Goal: Transaction & Acquisition: Obtain resource

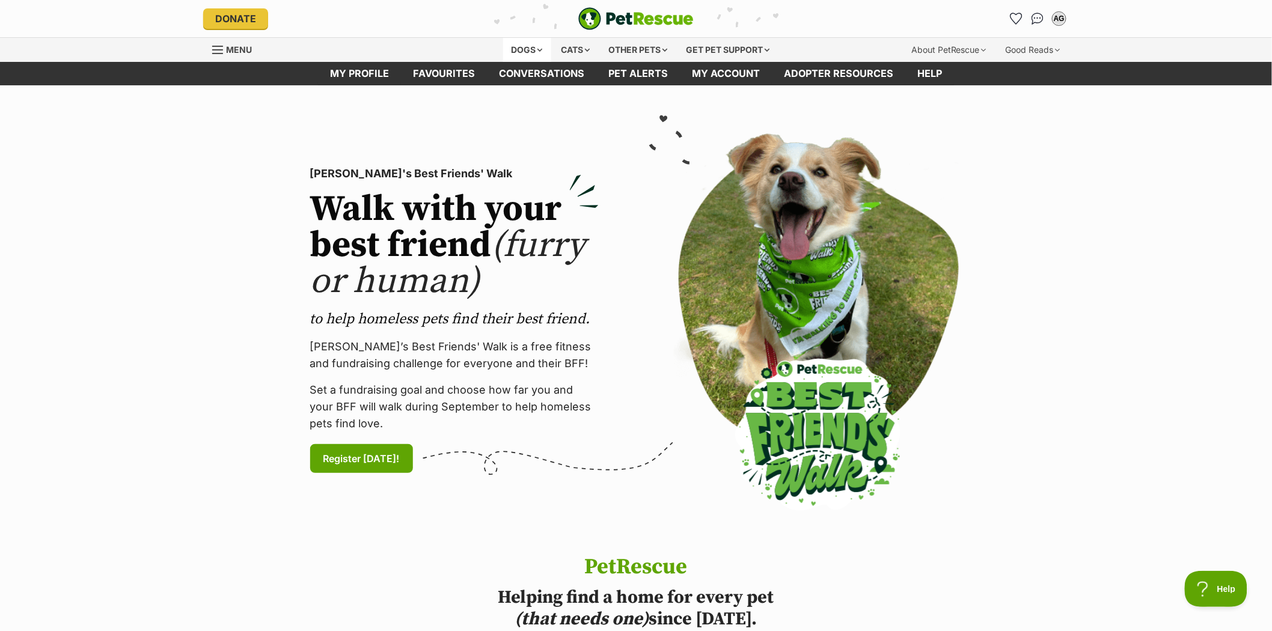
click at [525, 46] on div "Dogs" at bounding box center [527, 50] width 48 height 24
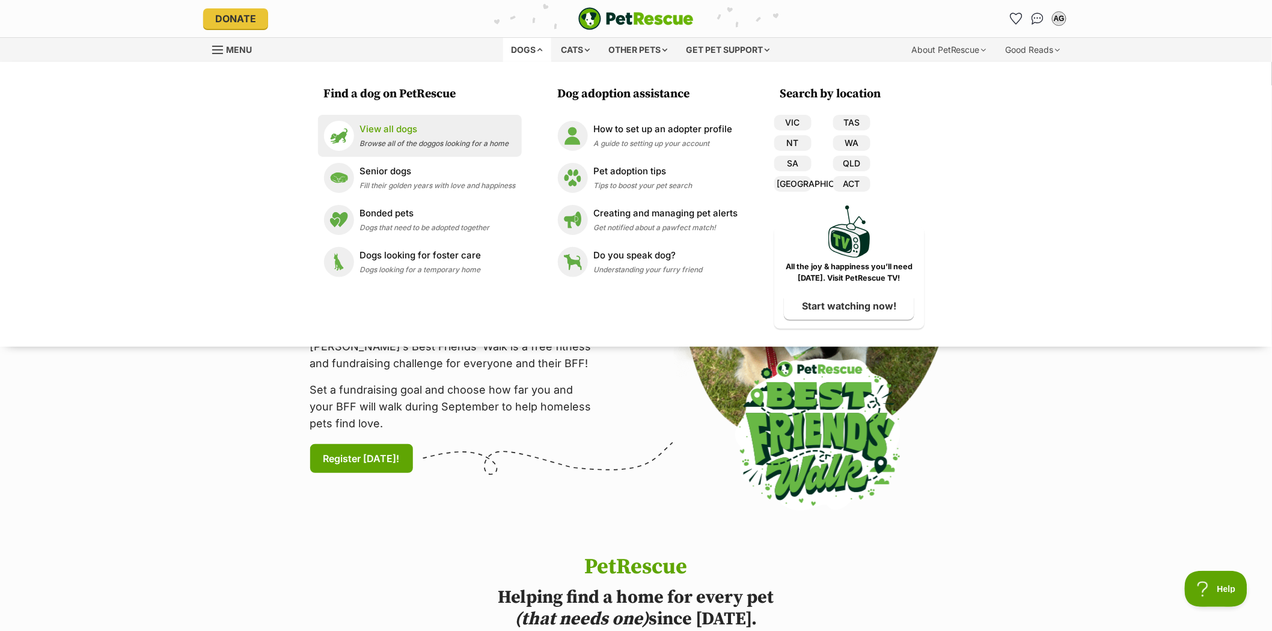
click at [383, 127] on p "View all dogs" at bounding box center [434, 130] width 149 height 14
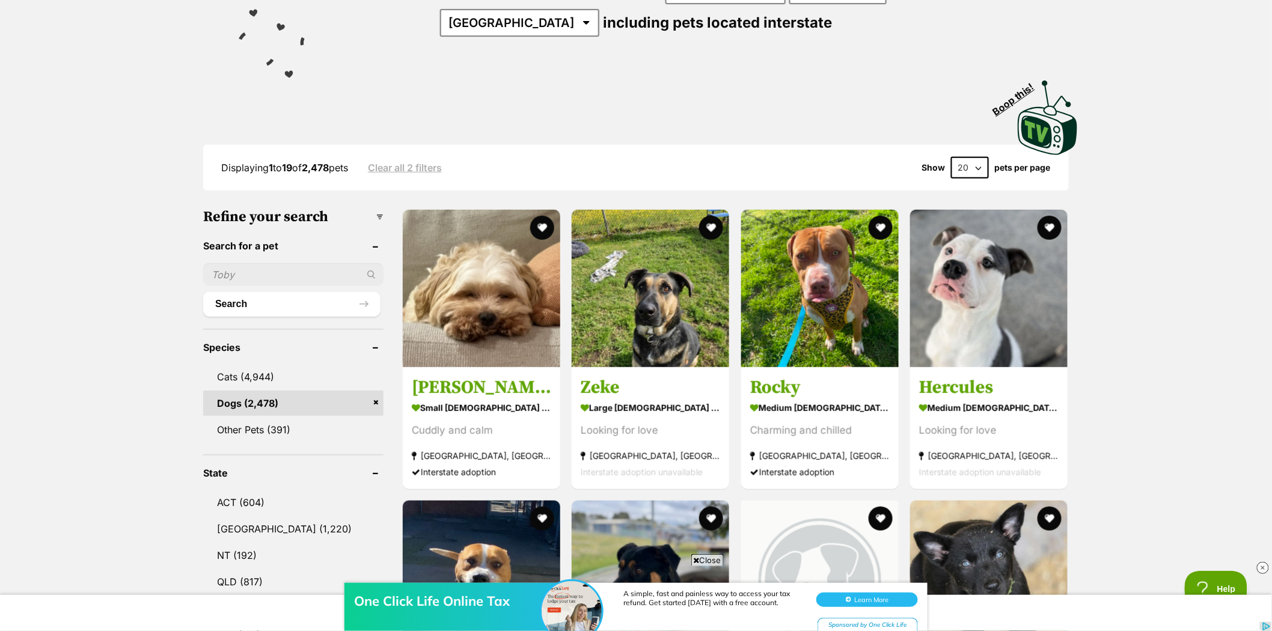
scroll to position [267, 0]
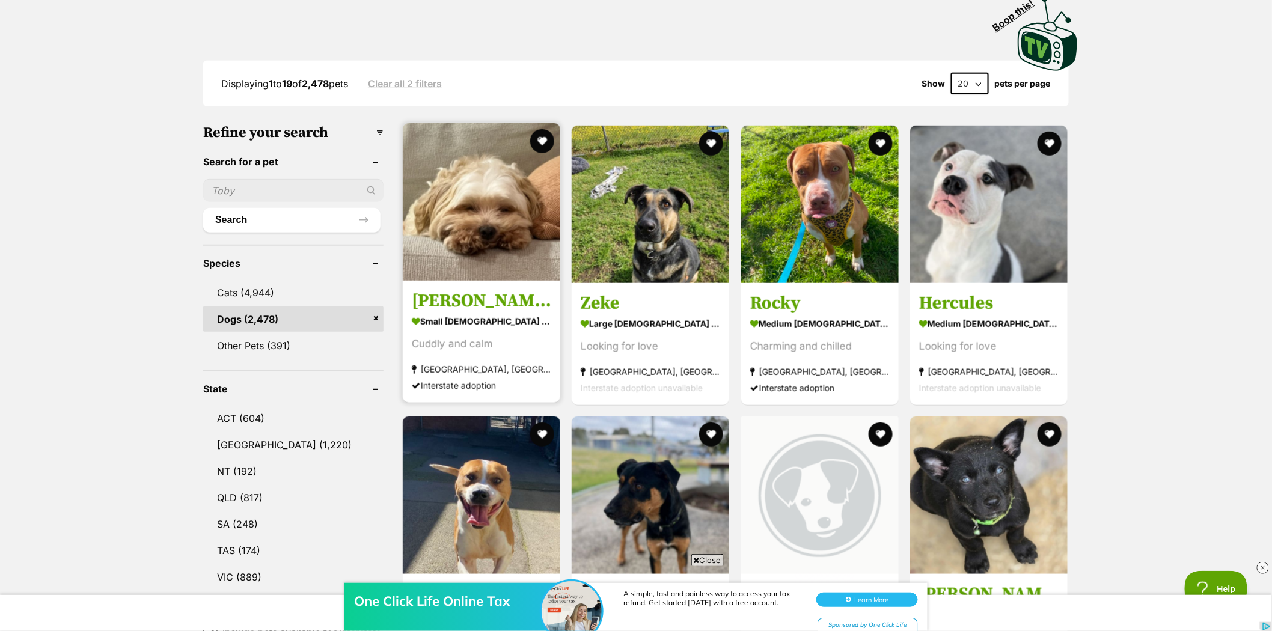
click at [508, 186] on img at bounding box center [482, 202] width 158 height 158
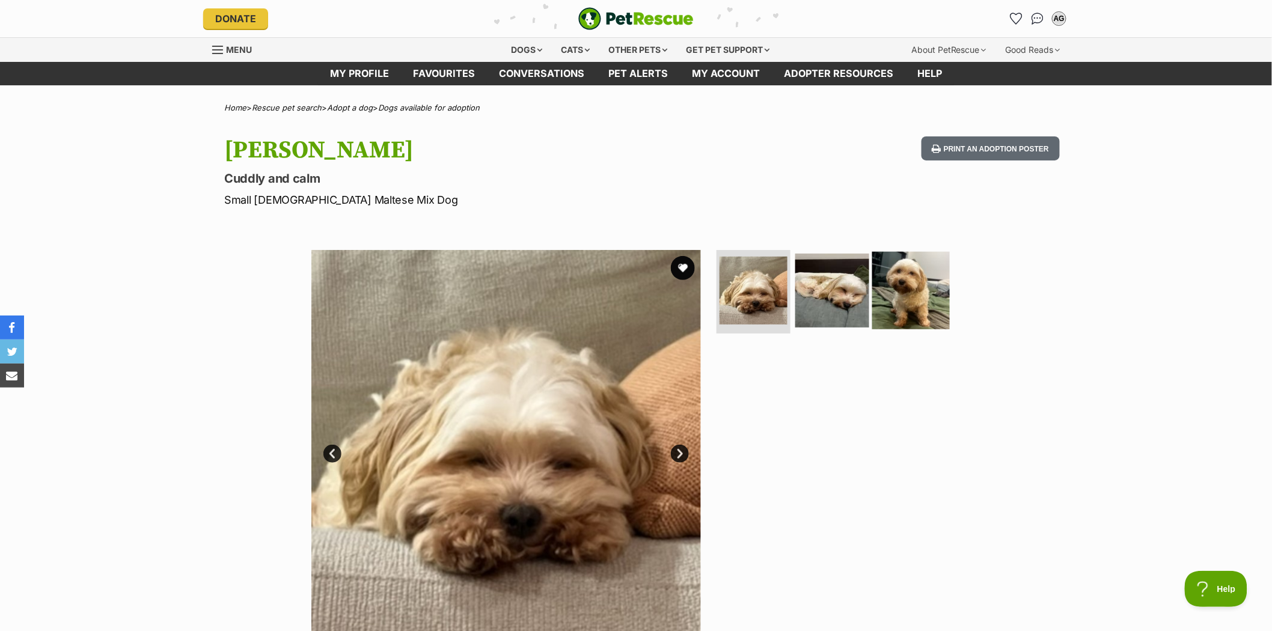
click at [908, 277] on img at bounding box center [911, 290] width 78 height 78
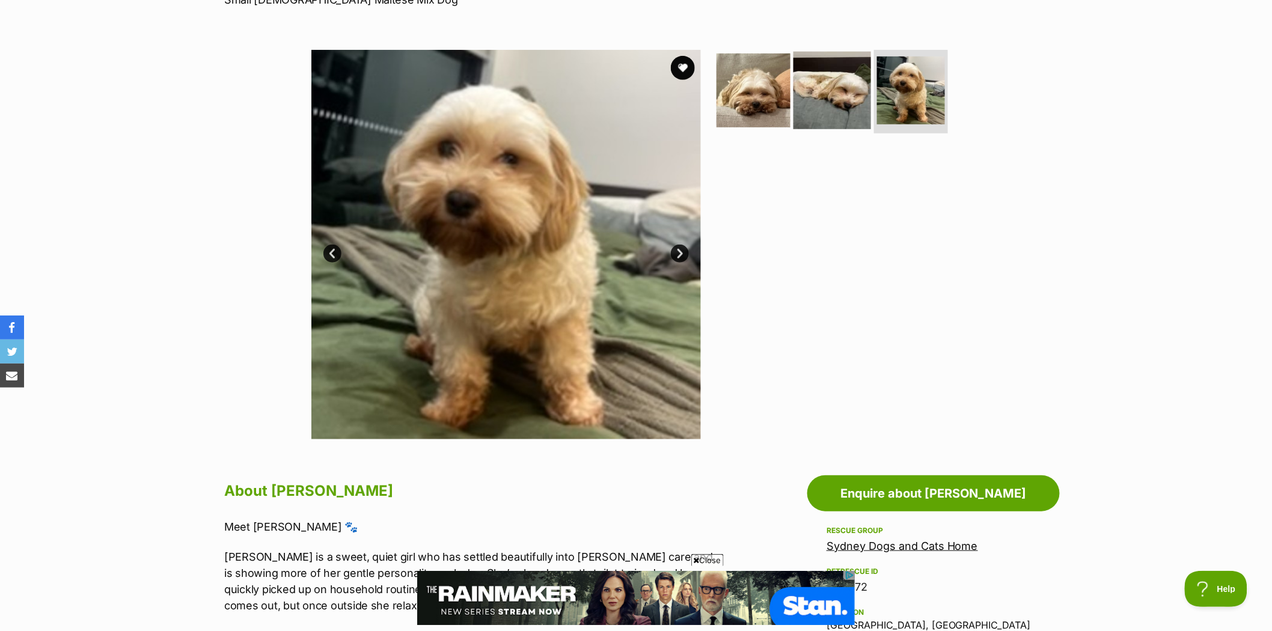
click at [824, 90] on img at bounding box center [833, 90] width 78 height 78
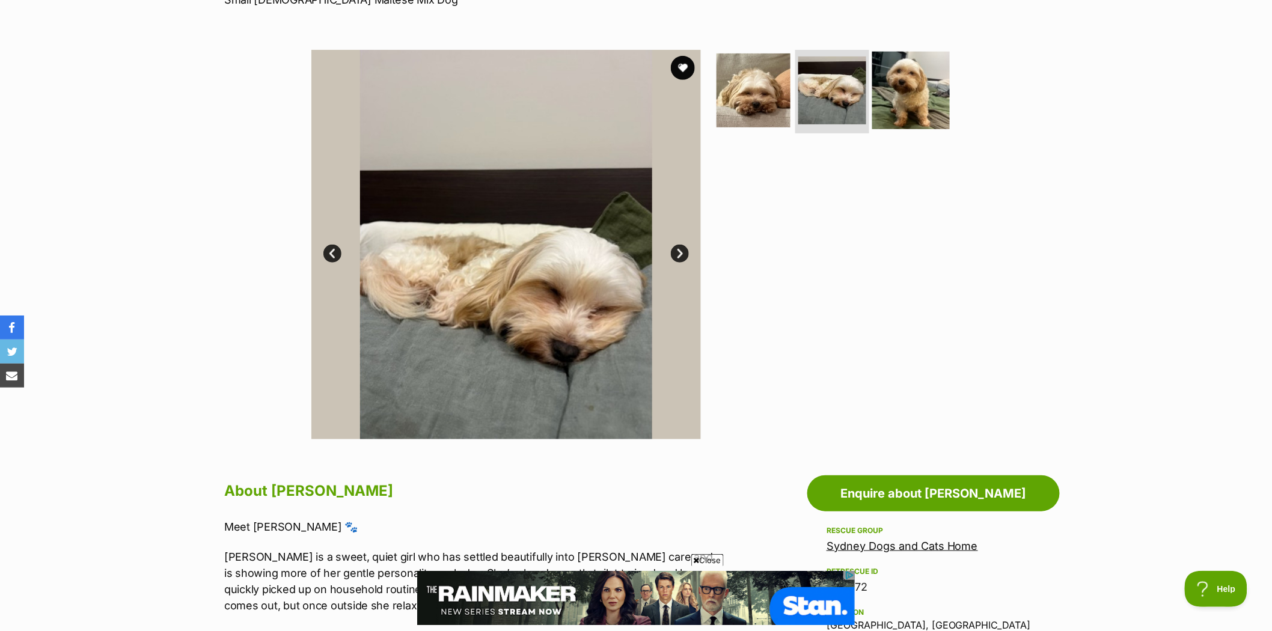
click at [916, 90] on img at bounding box center [911, 90] width 78 height 78
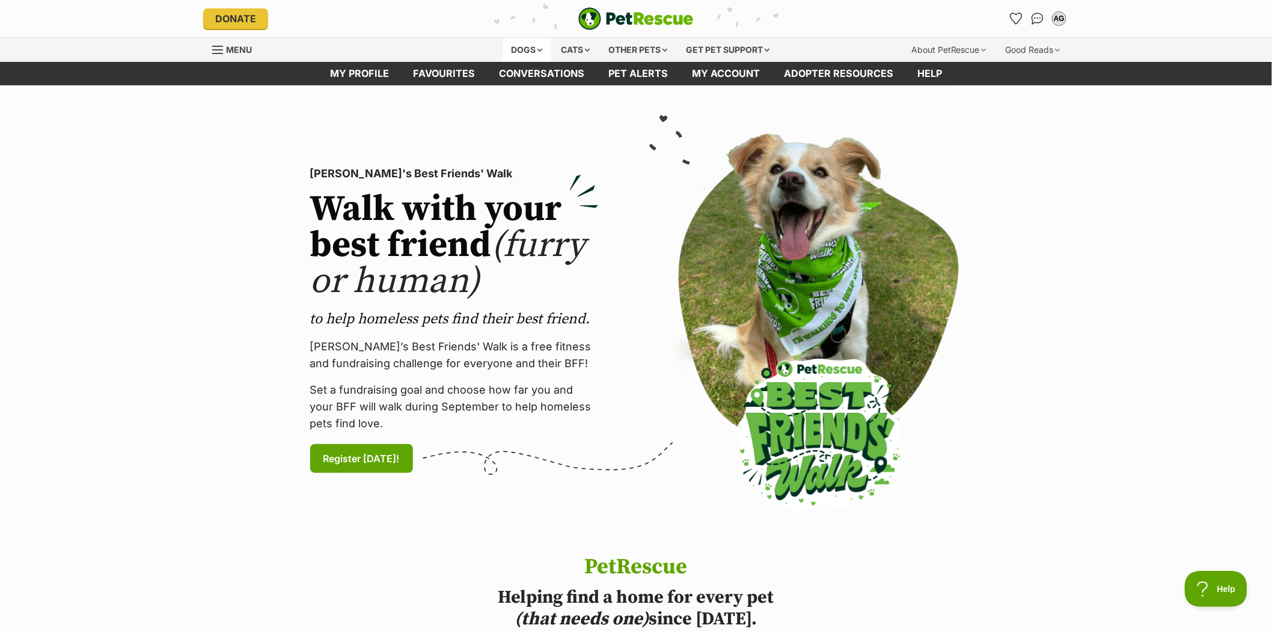
click at [517, 48] on div "Dogs" at bounding box center [527, 50] width 48 height 24
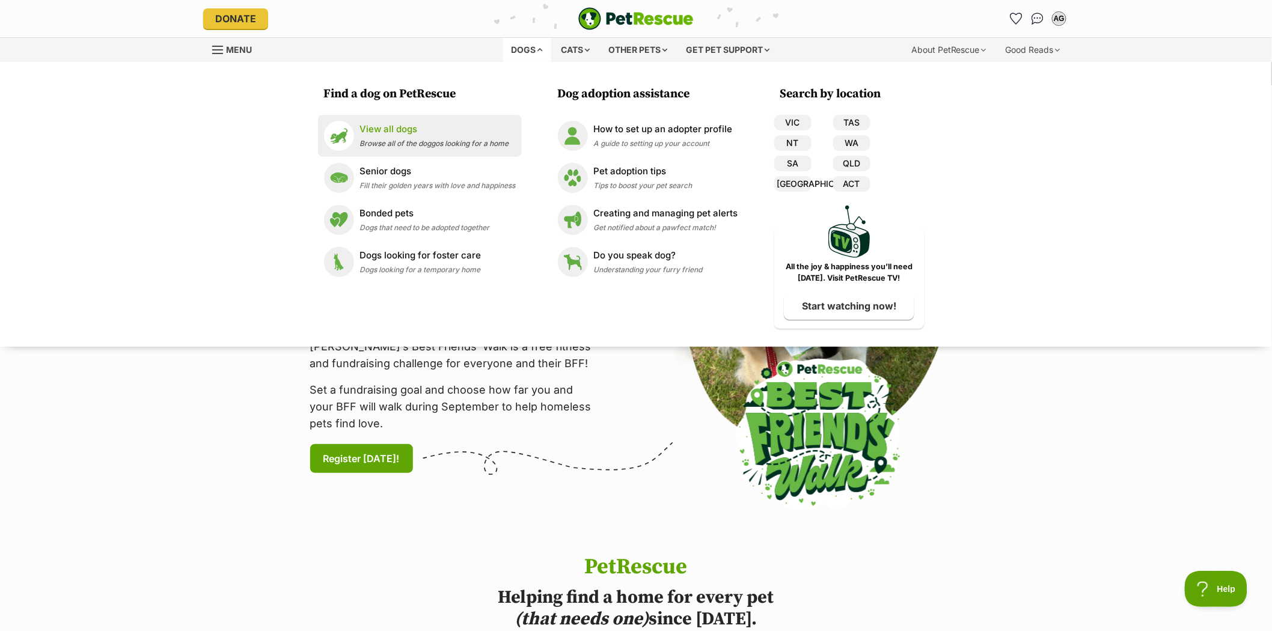
click at [379, 125] on p "View all dogs" at bounding box center [434, 130] width 149 height 14
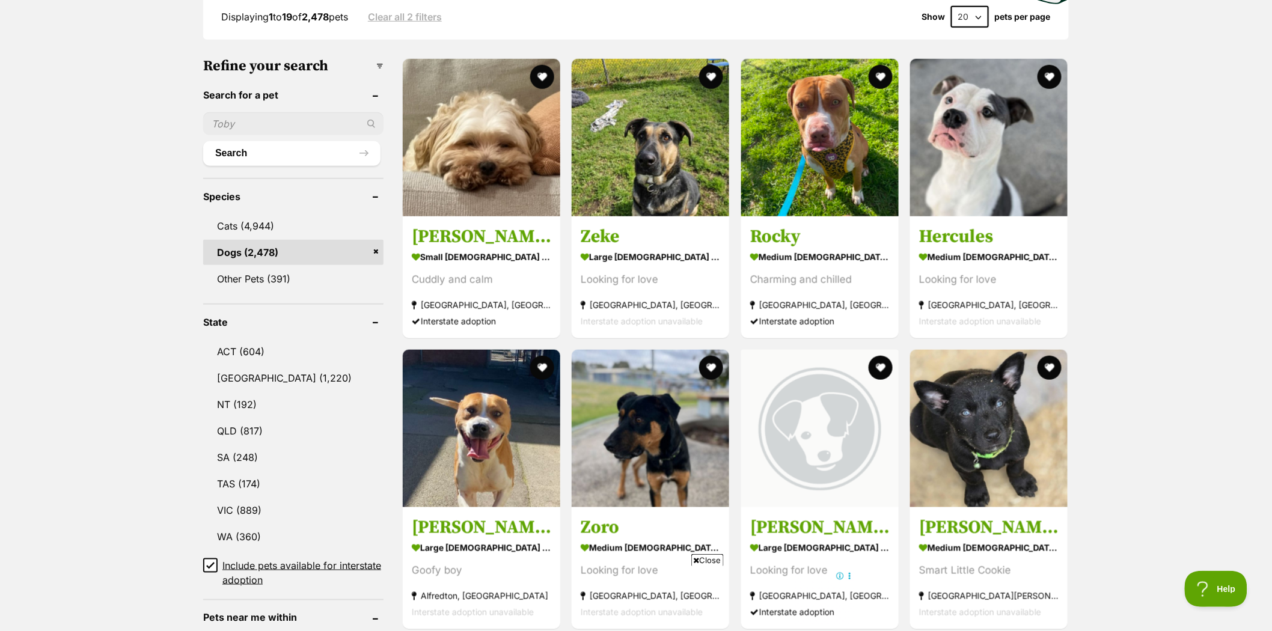
scroll to position [400, 0]
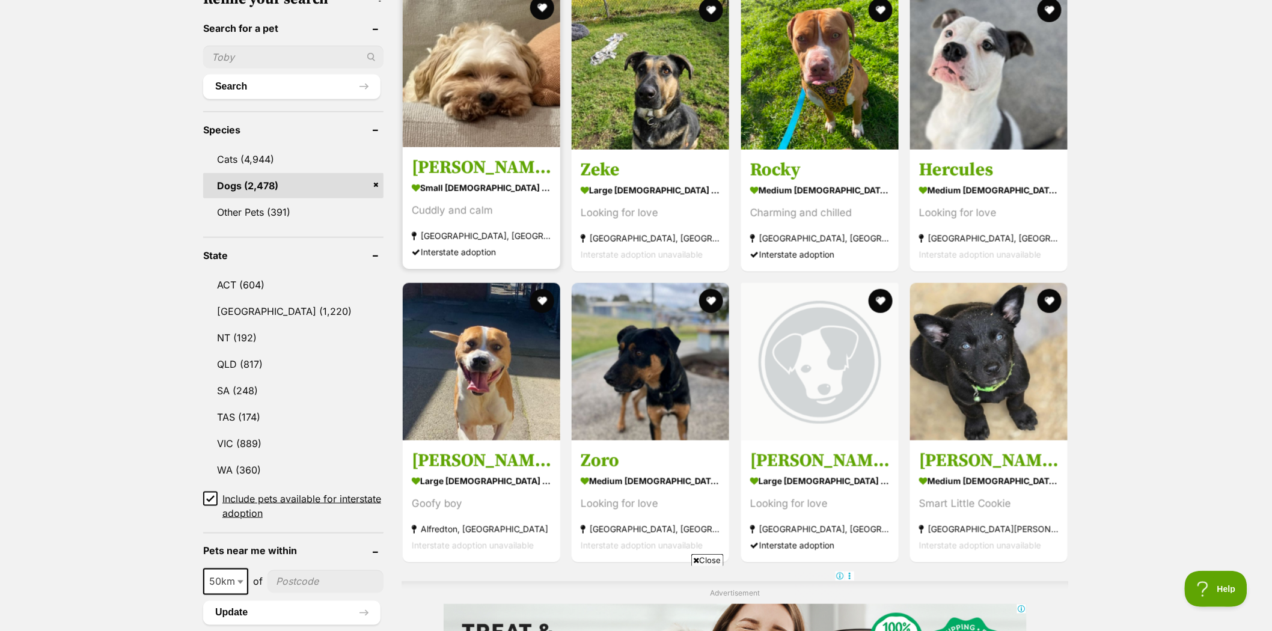
click at [473, 64] on img at bounding box center [482, 69] width 158 height 158
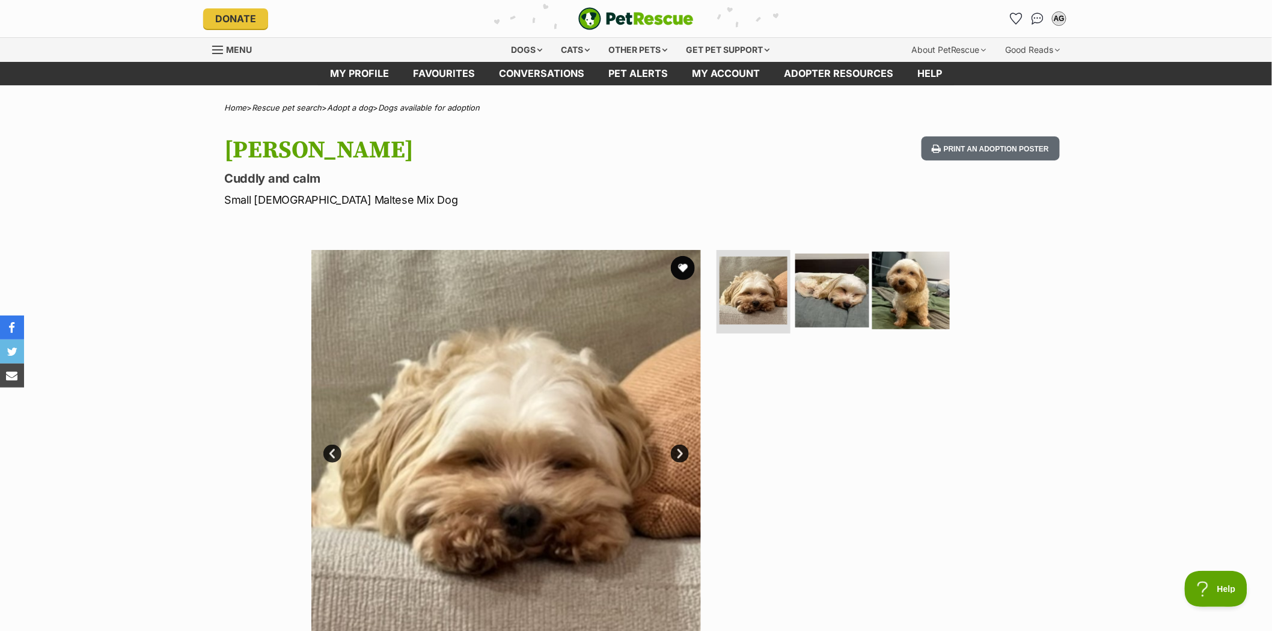
click at [918, 313] on img at bounding box center [911, 290] width 78 height 78
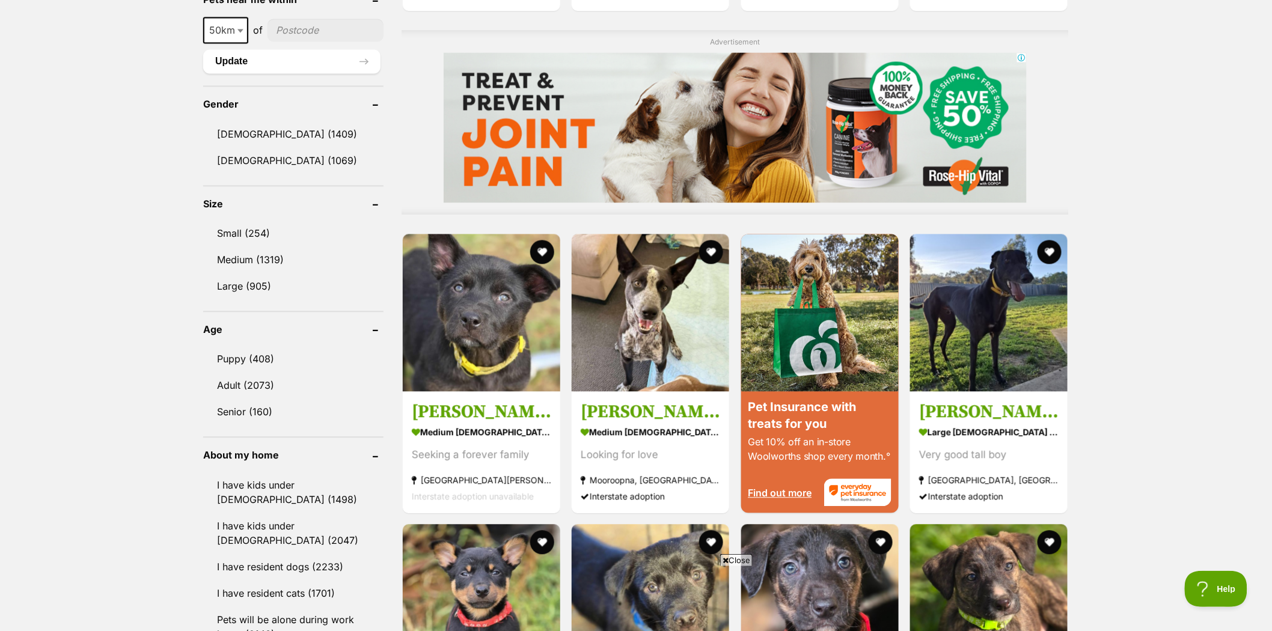
scroll to position [935, 0]
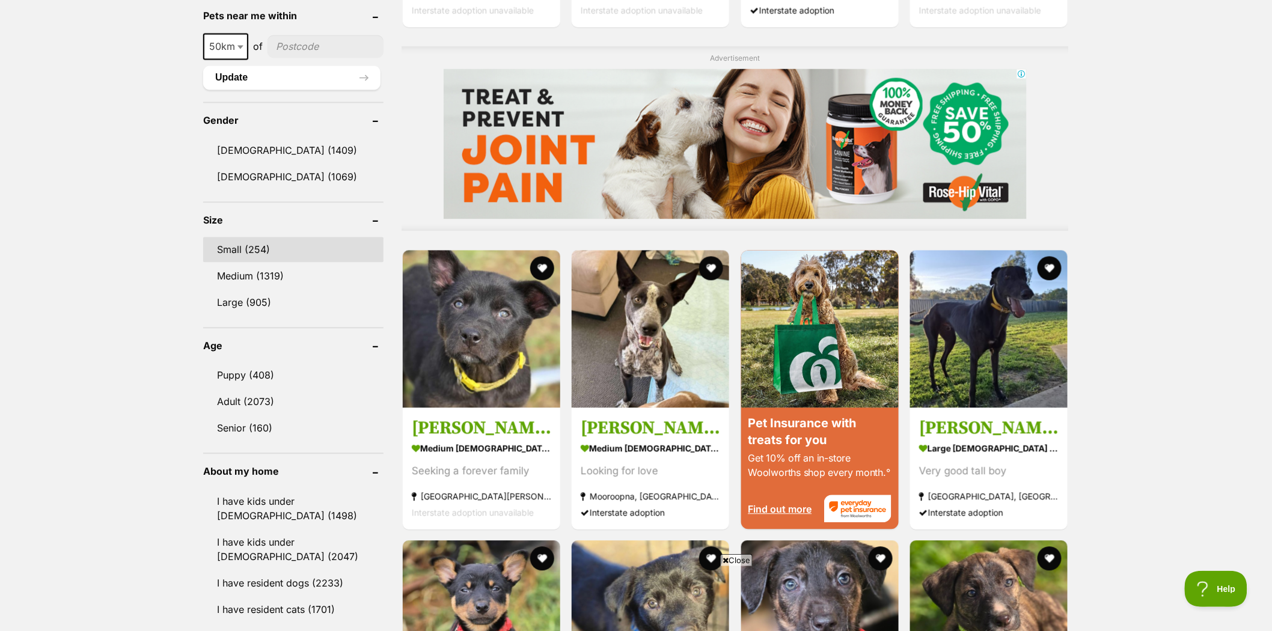
click at [222, 237] on link "Small (254)" at bounding box center [293, 249] width 180 height 25
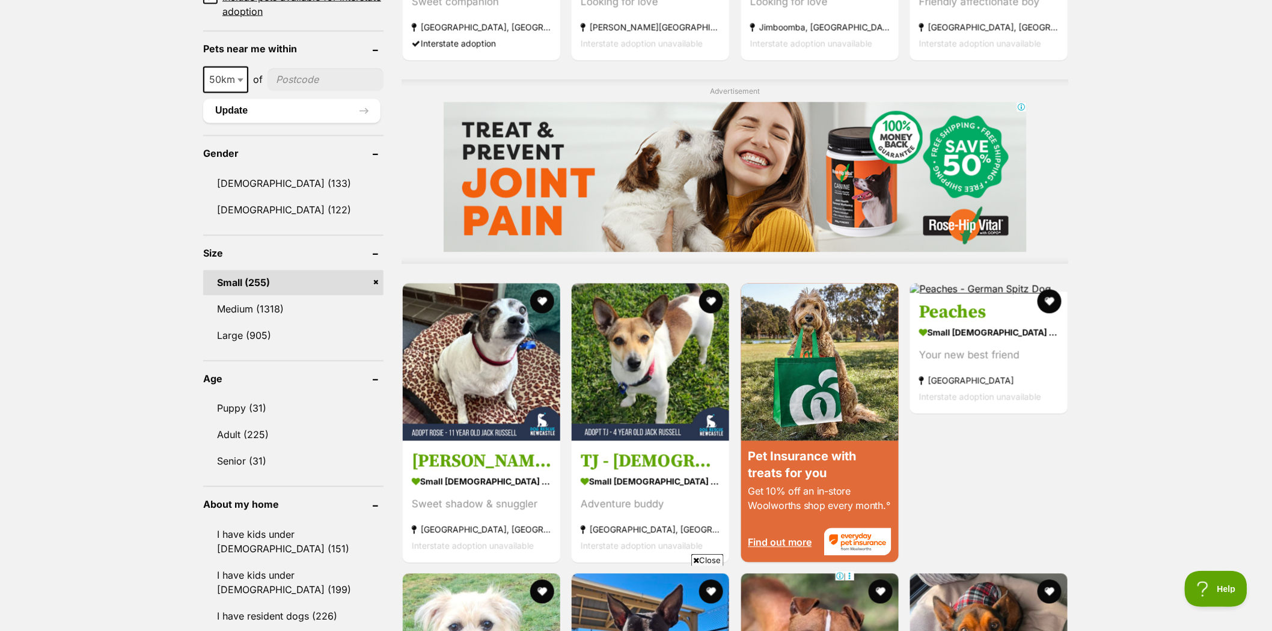
scroll to position [935, 0]
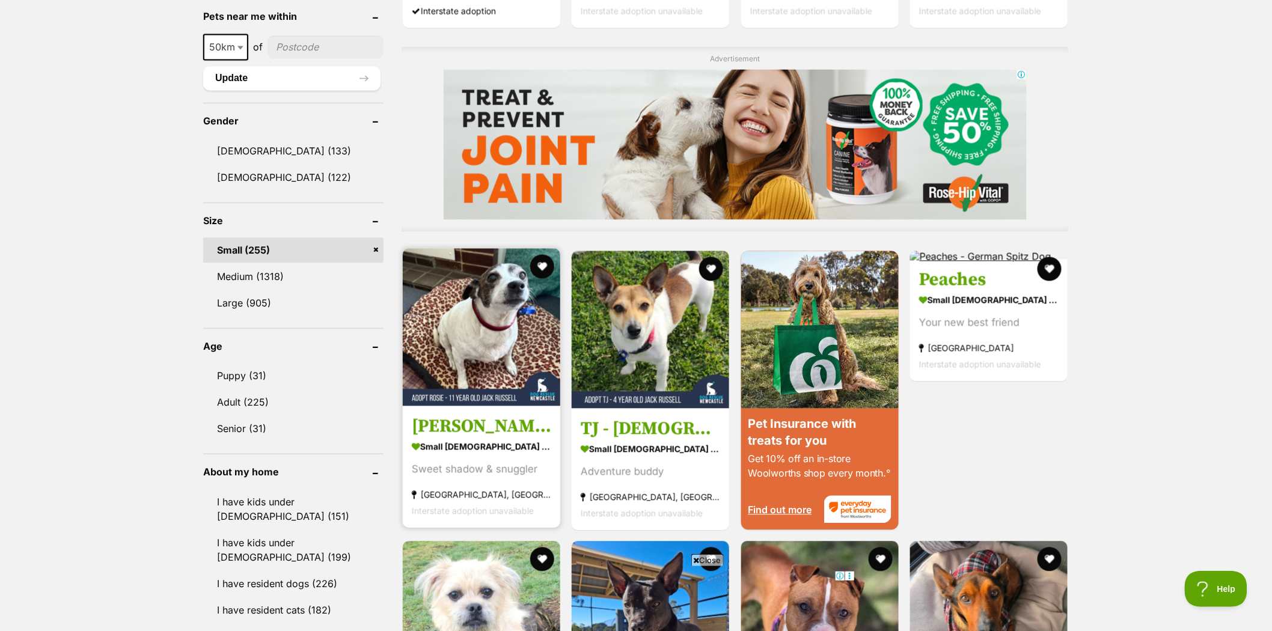
click at [499, 296] on img at bounding box center [482, 328] width 158 height 158
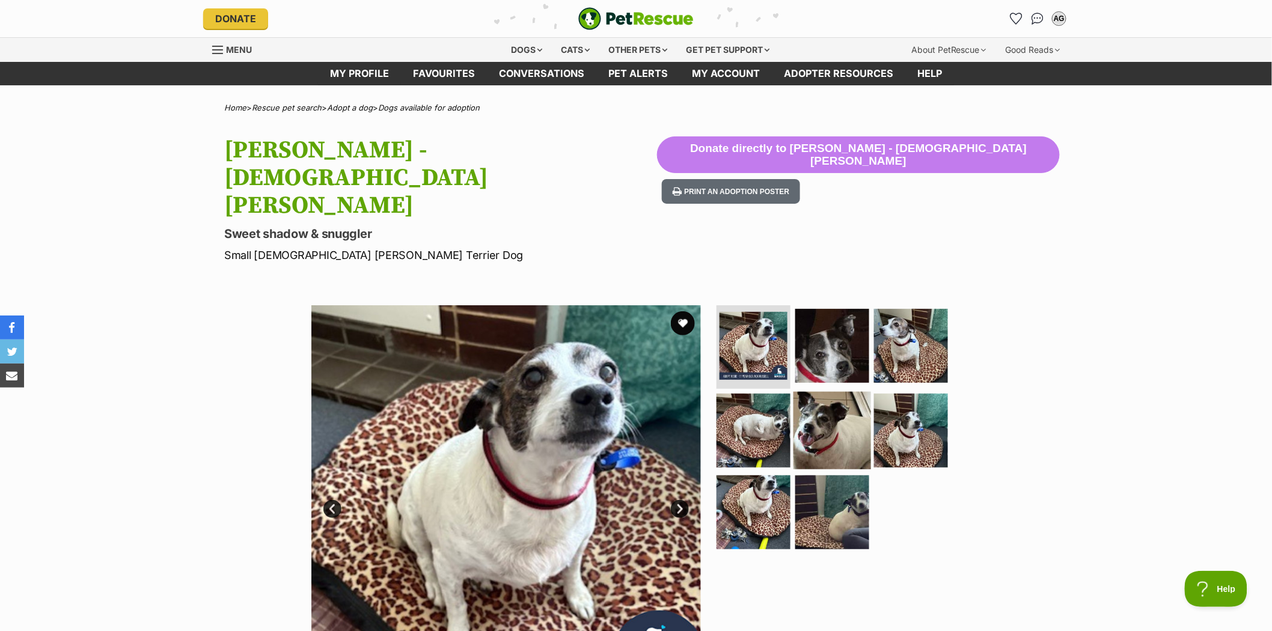
click at [812, 392] on img at bounding box center [833, 431] width 78 height 78
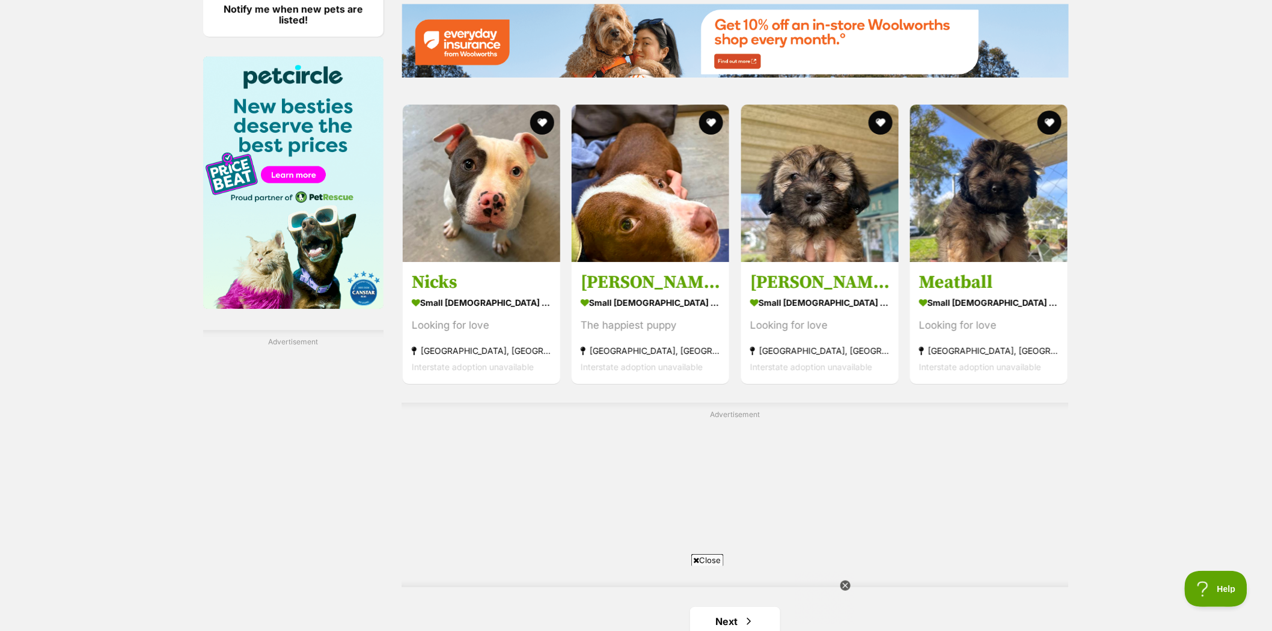
scroll to position [2204, 0]
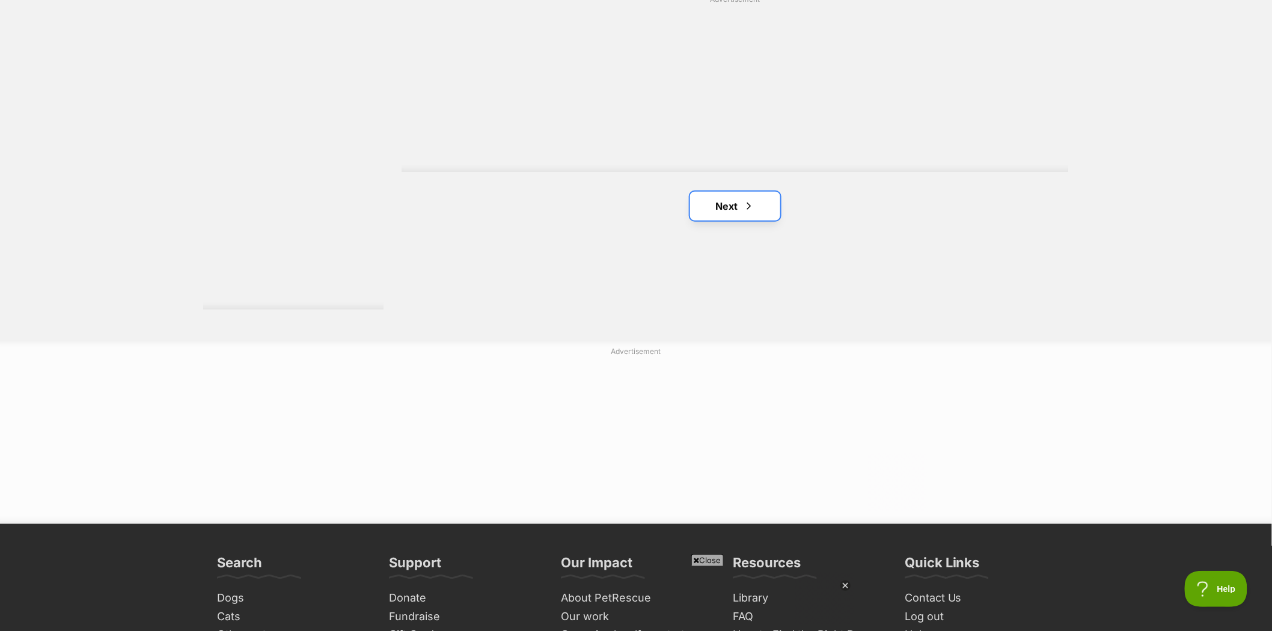
click at [727, 204] on link "Next" at bounding box center [735, 206] width 90 height 29
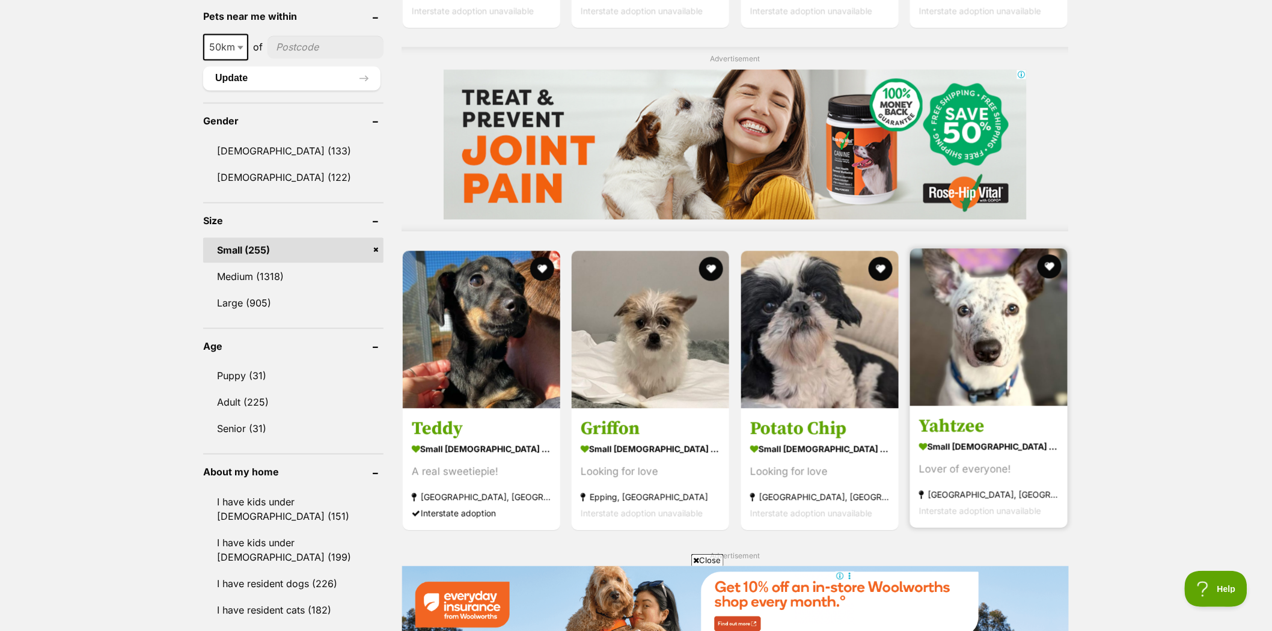
click at [991, 319] on img at bounding box center [989, 328] width 158 height 158
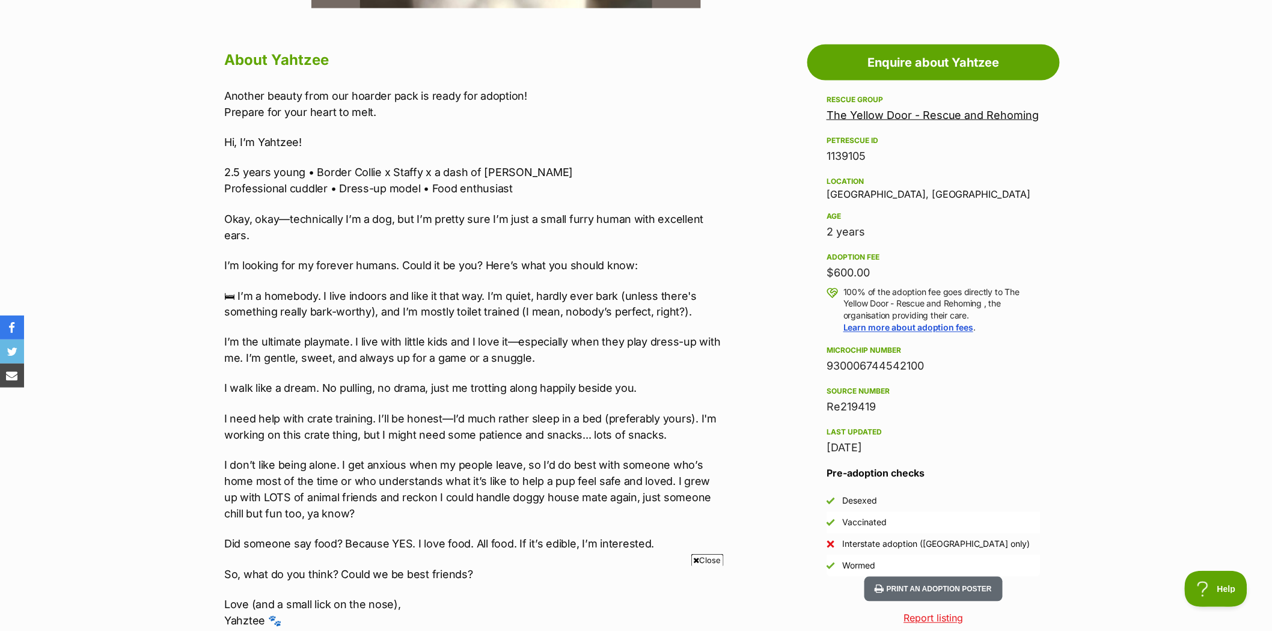
scroll to position [668, 0]
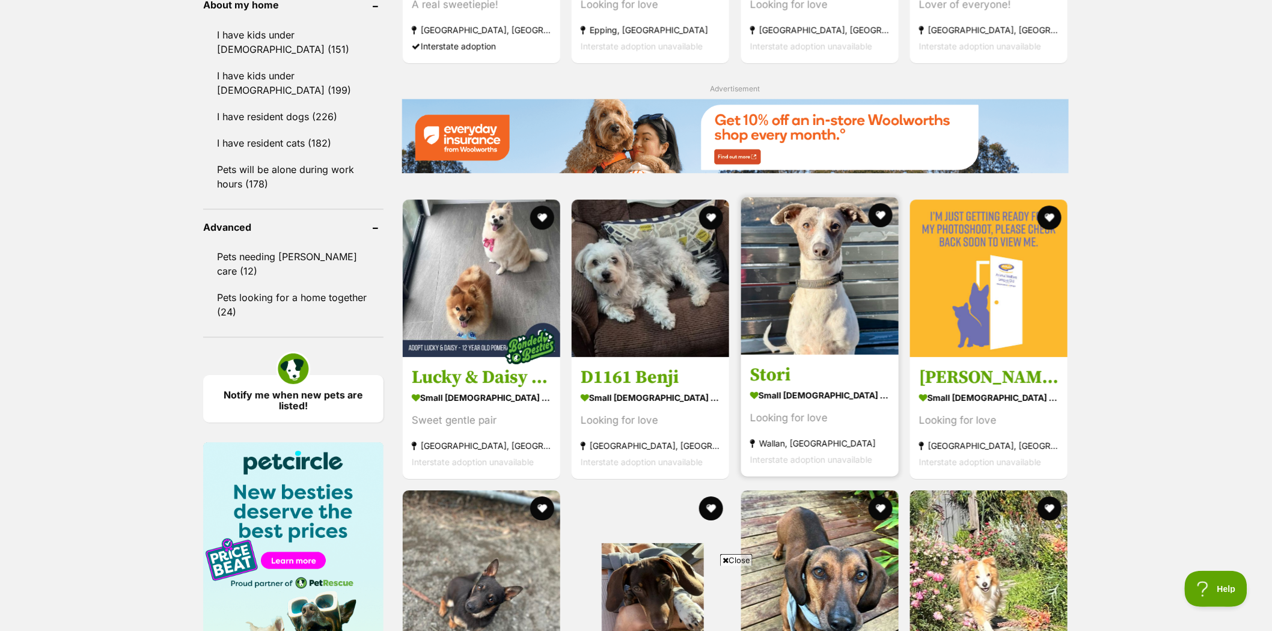
click at [834, 269] on img at bounding box center [820, 276] width 158 height 158
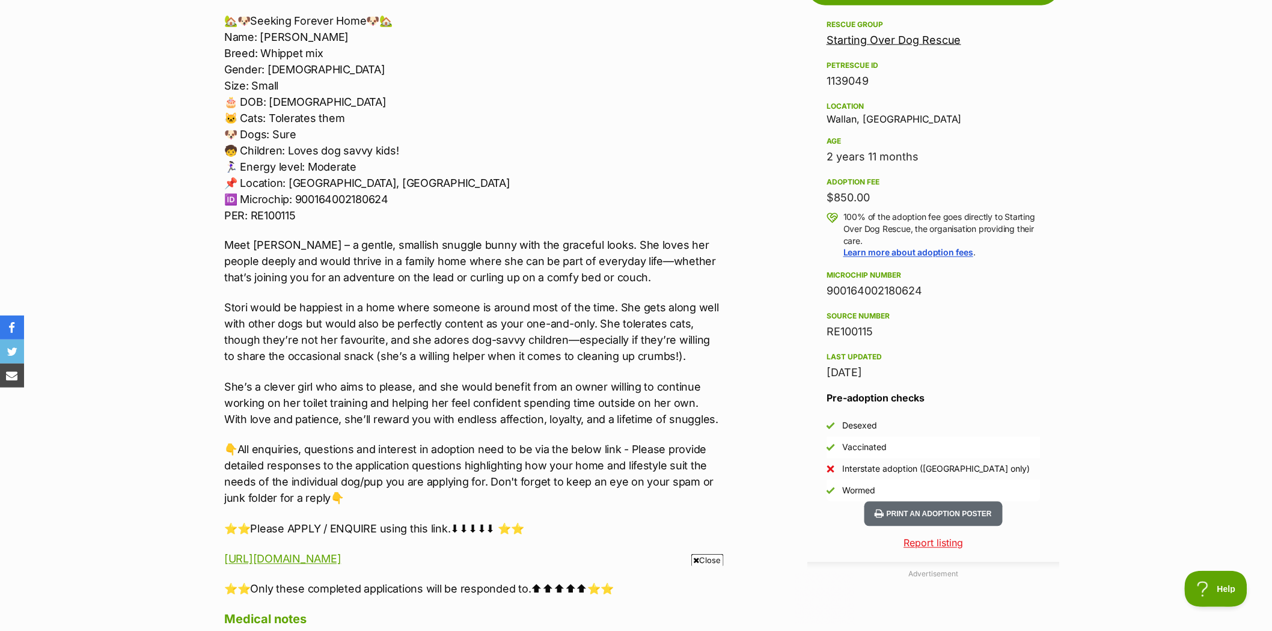
scroll to position [735, 0]
